Goal: Entertainment & Leisure: Consume media (video, audio)

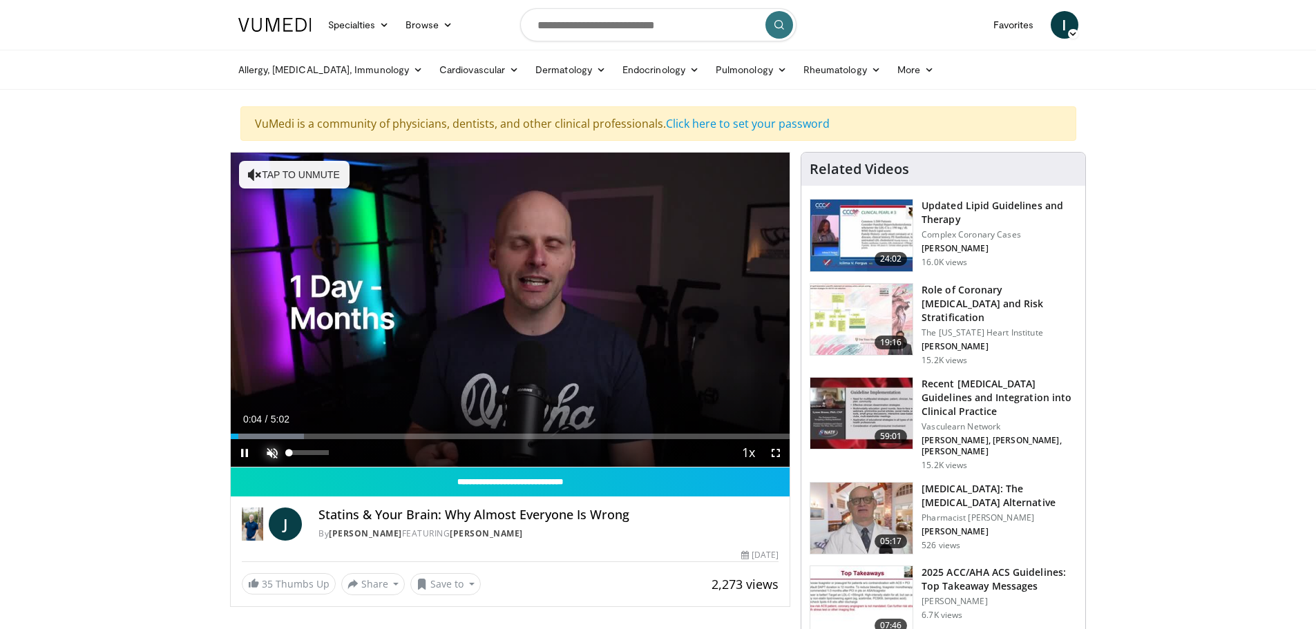
click at [270, 445] on span "Video Player" at bounding box center [272, 453] width 28 height 28
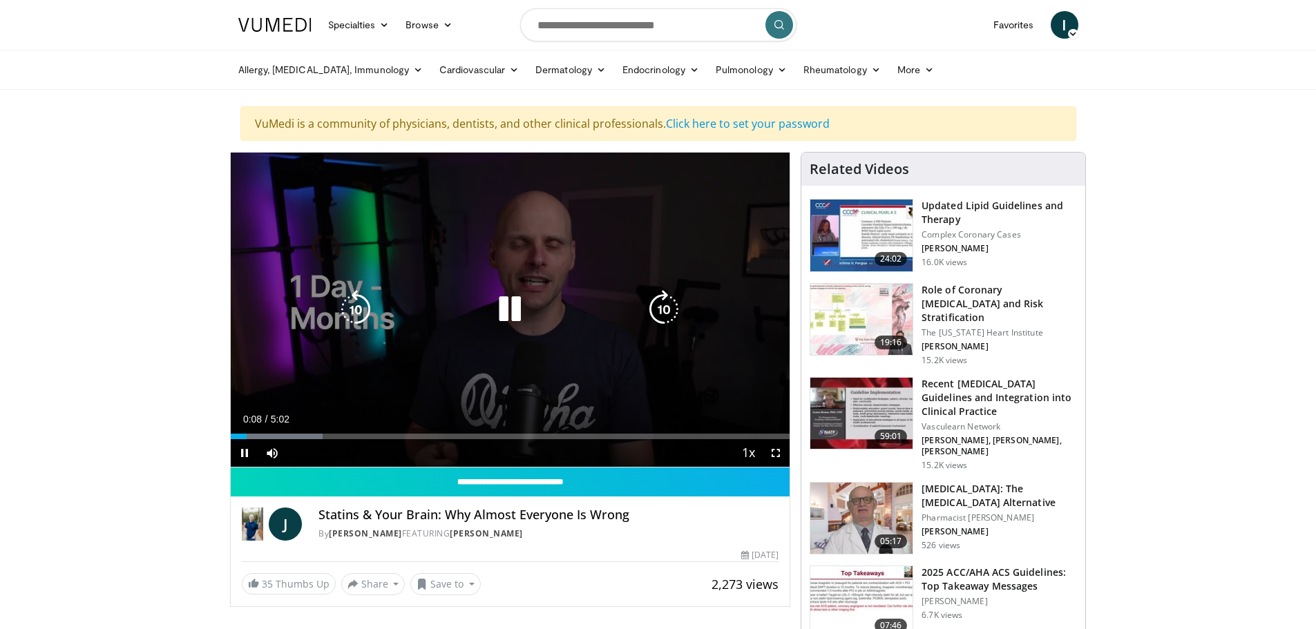
click at [360, 311] on icon "Video Player" at bounding box center [355, 309] width 39 height 39
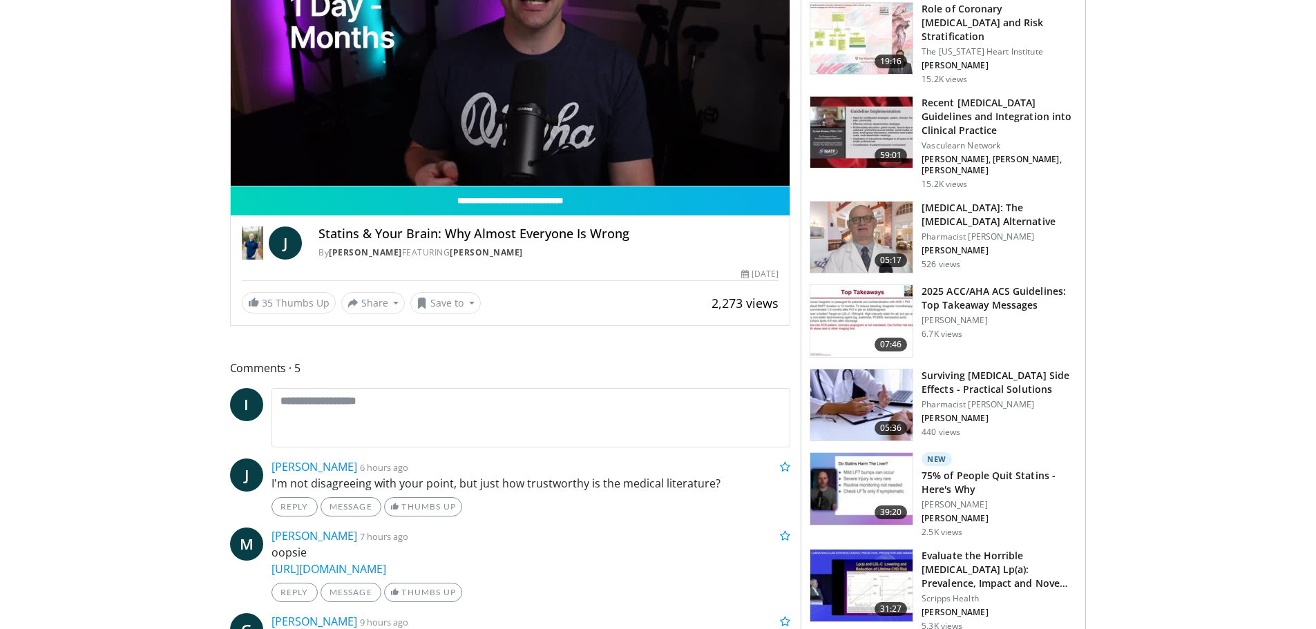
scroll to position [345, 0]
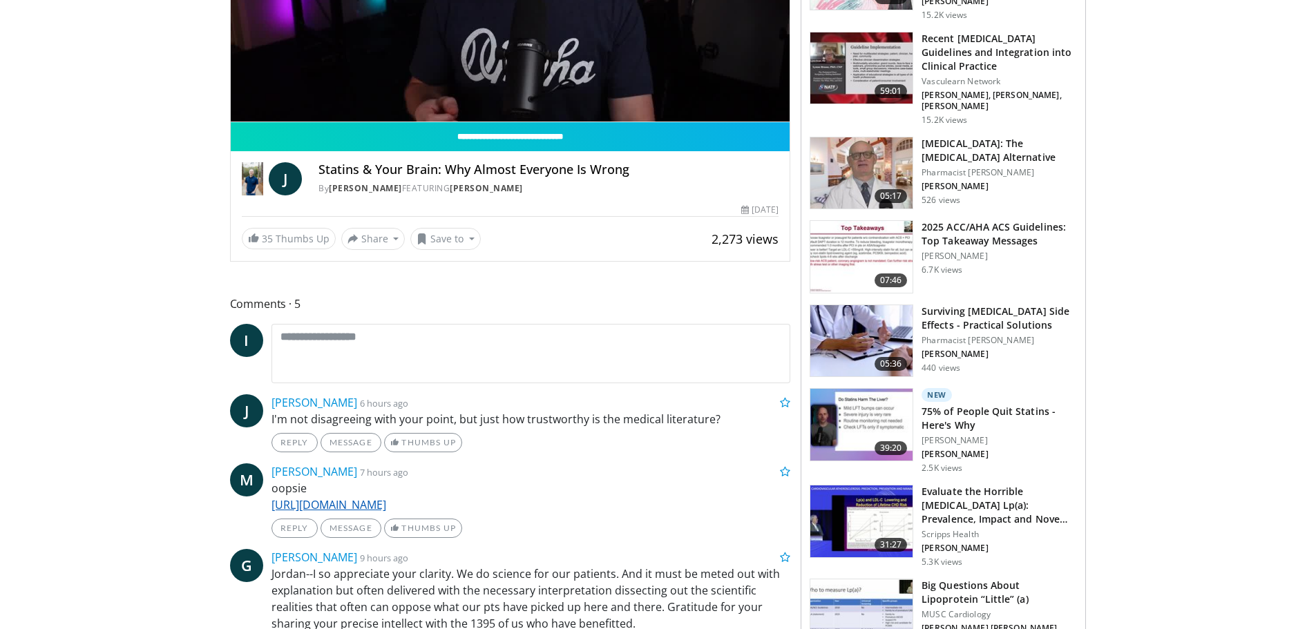
click at [386, 503] on link "[URL][DOMAIN_NAME]" at bounding box center [328, 504] width 115 height 15
